Goal: Ask a question

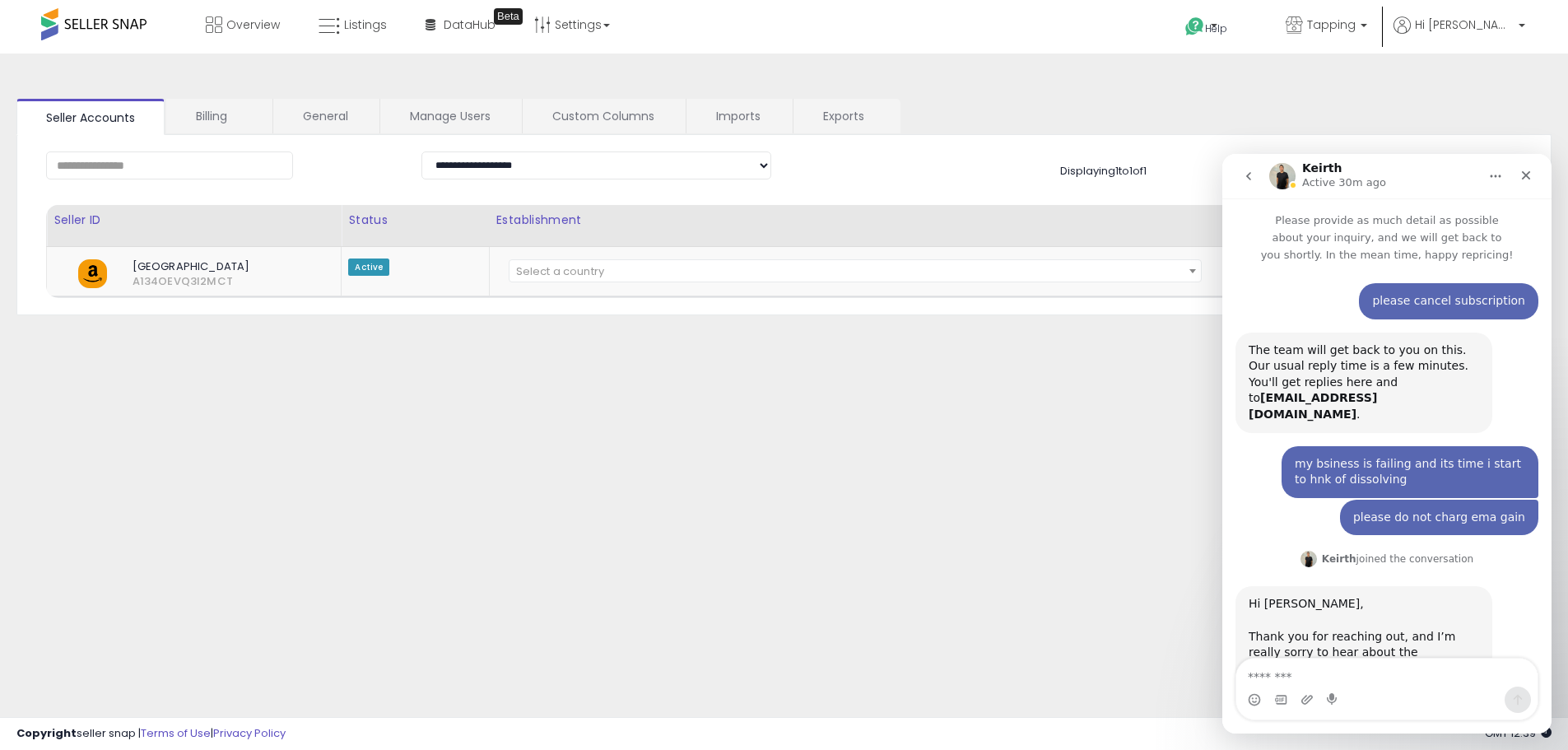
scroll to position [289, 0]
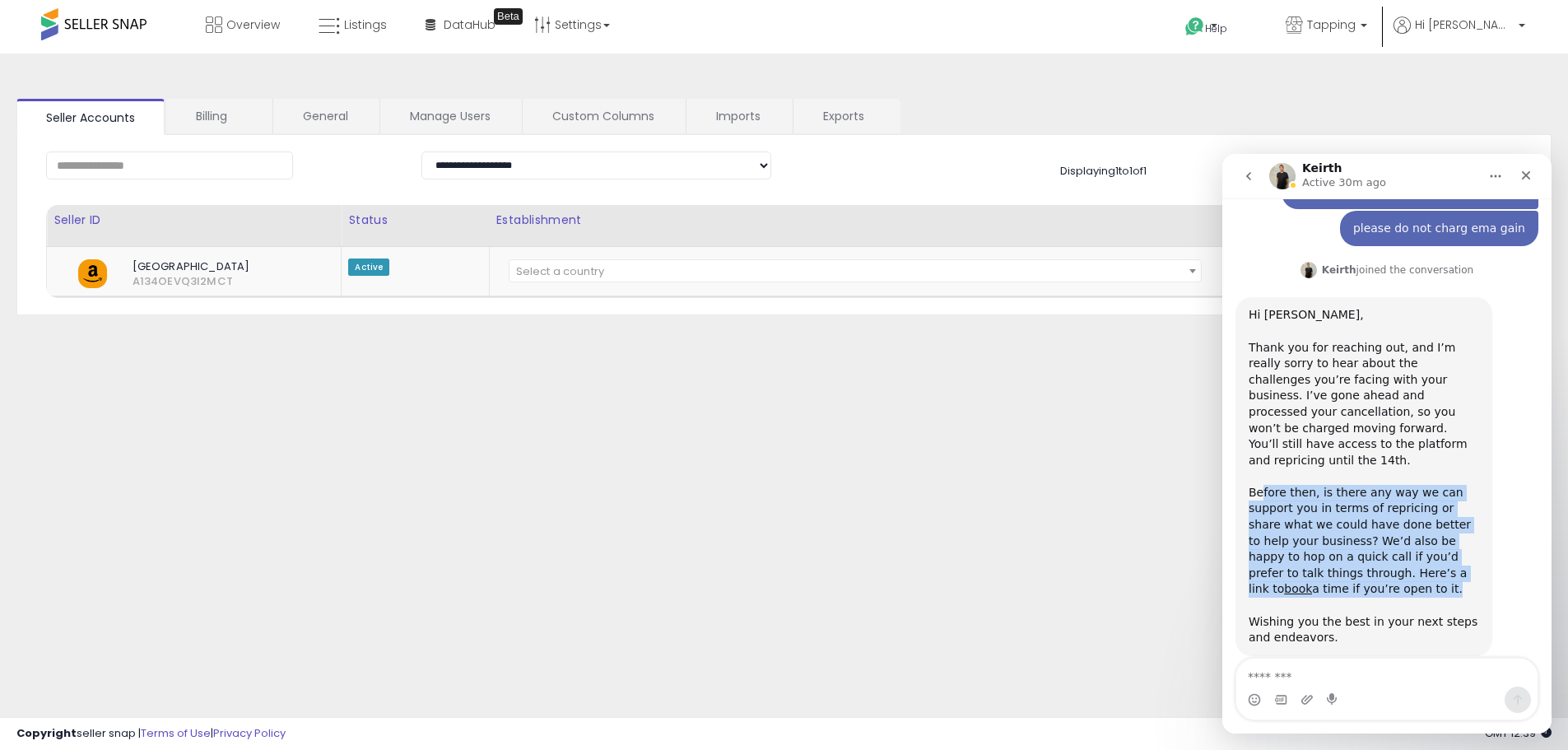
drag, startPoint x: 1270, startPoint y: 463, endPoint x: 1429, endPoint y: 551, distance: 181.7
click at [1429, 551] on div "Before then, is there any way we can support you in terms of repricing or share…" at bounding box center [1363, 549] width 230 height 129
drag, startPoint x: 1429, startPoint y: 551, endPoint x: 1280, endPoint y: 479, distance: 165.5
click at [1280, 485] on div "Before then, is there any way we can support you in terms of repricing or share…" at bounding box center [1363, 549] width 230 height 129
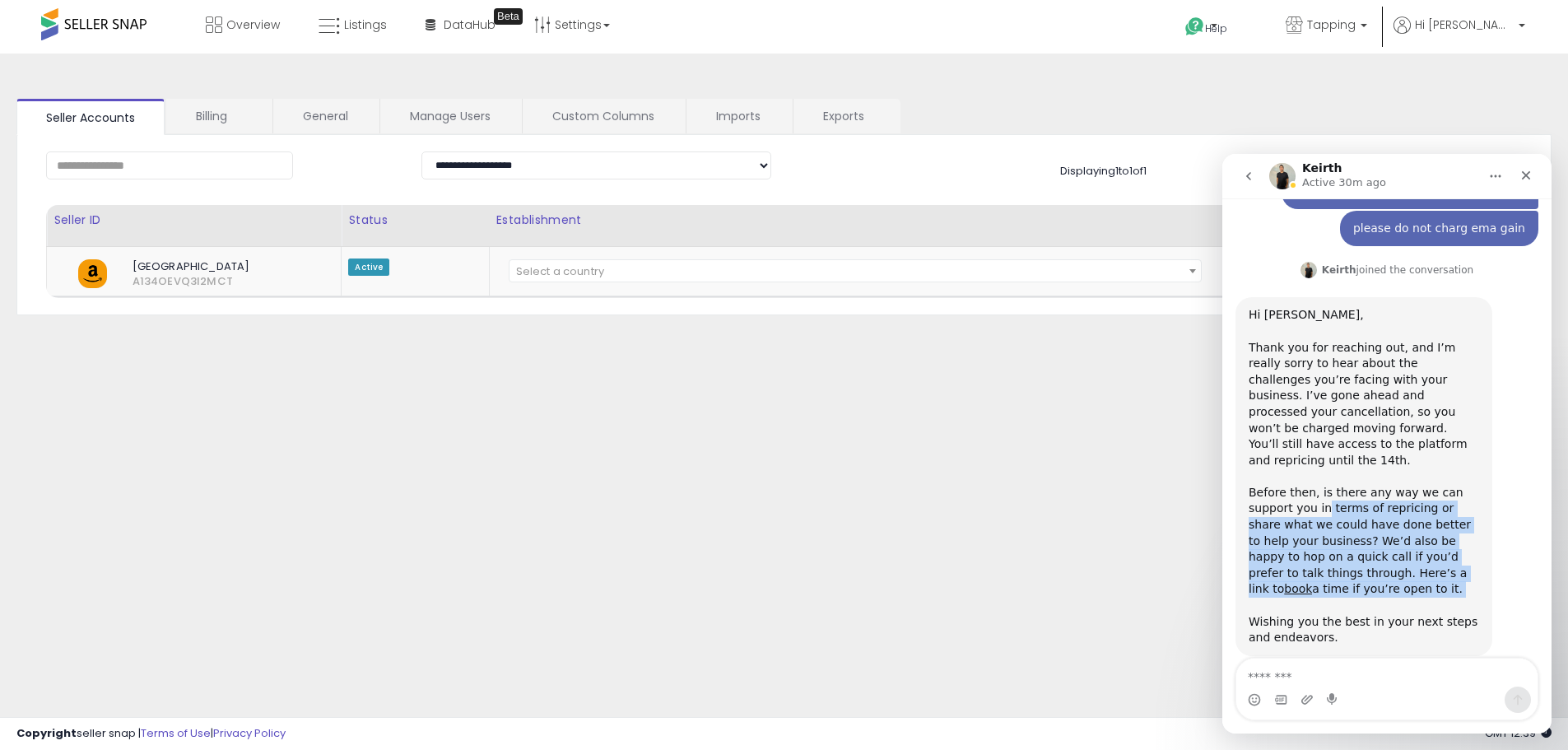
click at [1280, 485] on div "Before then, is there any way we can support you in terms of repricing or share…" at bounding box center [1363, 549] width 230 height 129
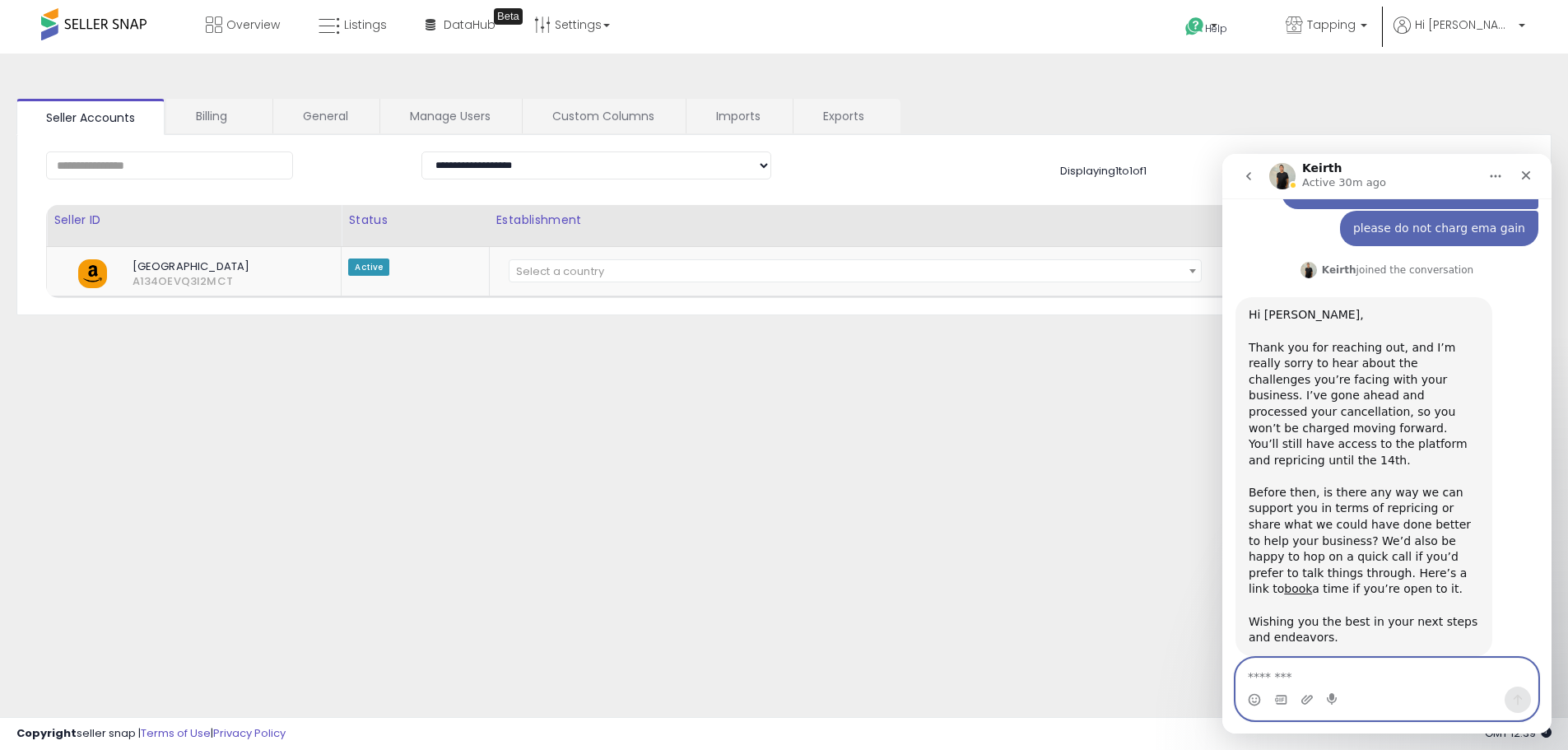
click at [1418, 676] on textarea "Message…" at bounding box center [1387, 672] width 301 height 28
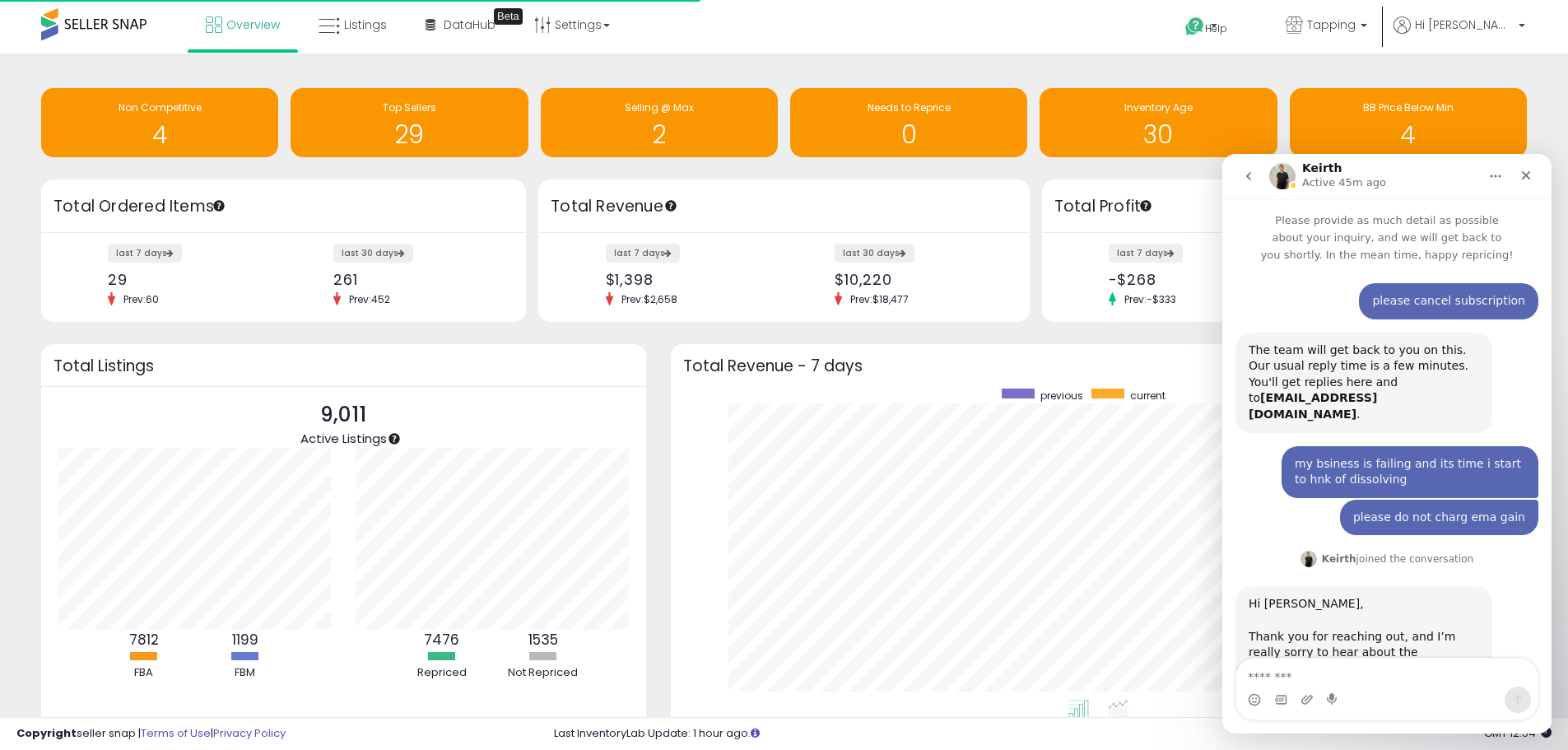
scroll to position [289, 0]
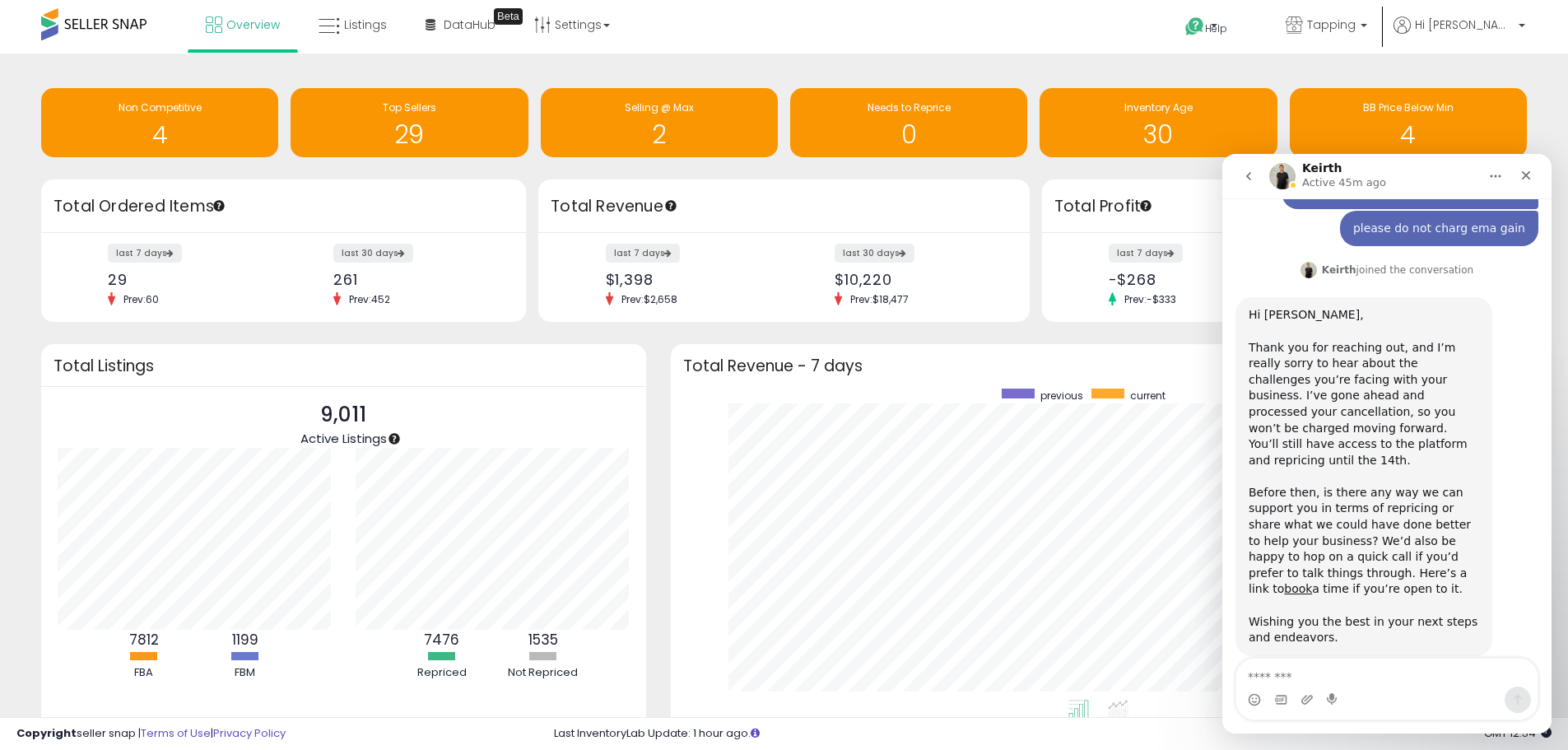
click at [1351, 685] on textarea "Message…" at bounding box center [1387, 672] width 301 height 28
click at [1414, 679] on textarea "Message…" at bounding box center [1387, 672] width 301 height 28
type textarea "*********"
